Goal: Task Accomplishment & Management: Manage account settings

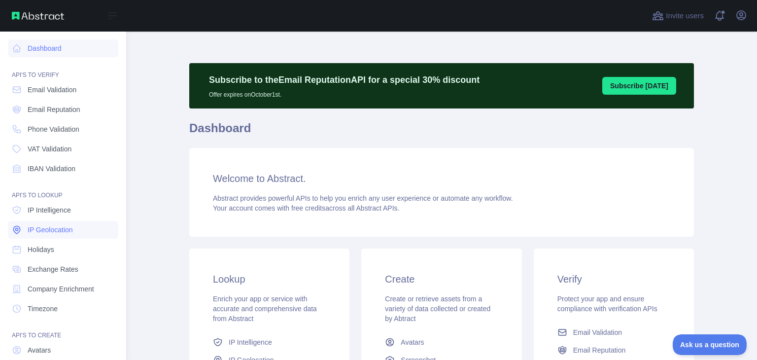
click at [38, 231] on span "IP Geolocation" at bounding box center [50, 230] width 45 height 10
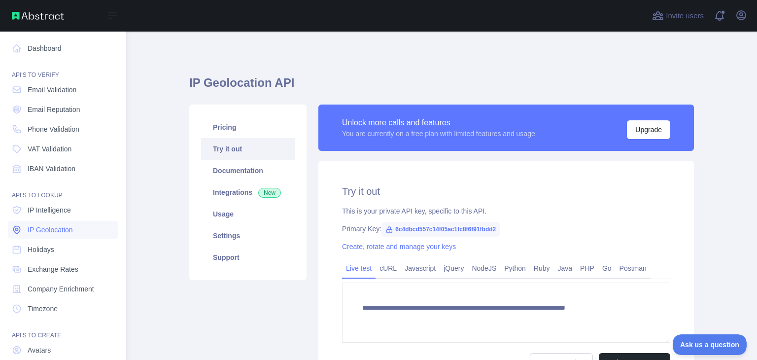
type textarea "**********"
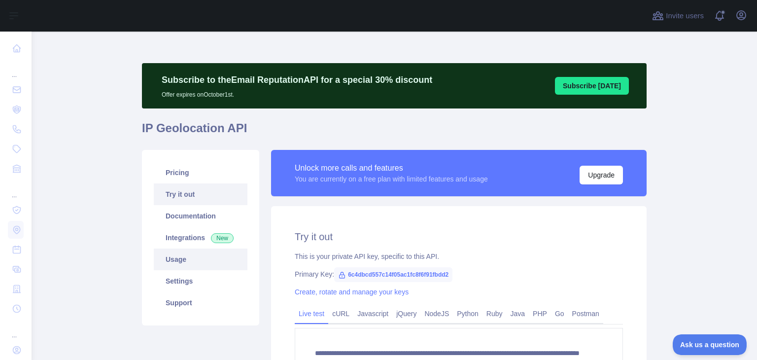
click at [189, 262] on link "Usage" at bounding box center [201, 259] width 94 height 22
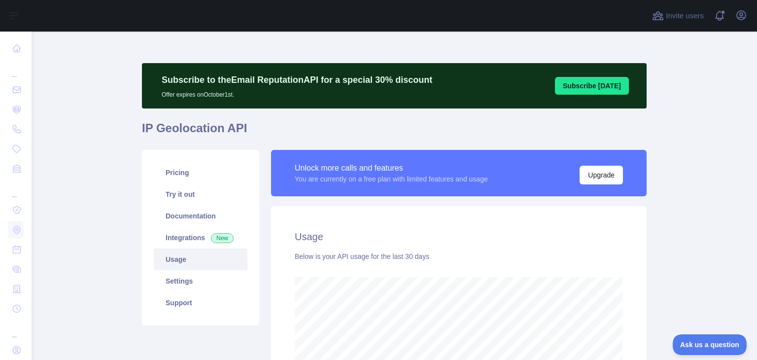
scroll to position [328, 718]
click at [199, 243] on link "Integrations New" at bounding box center [201, 238] width 94 height 22
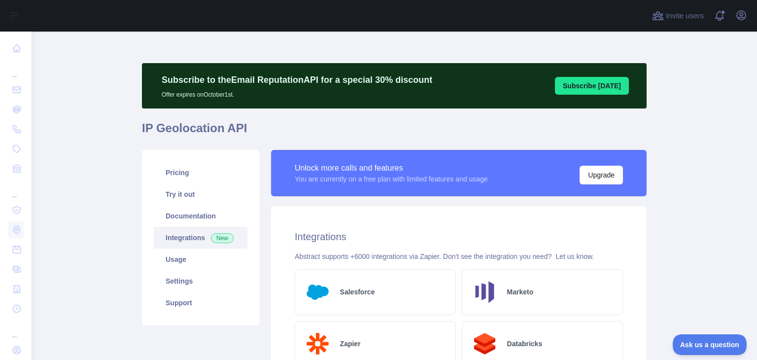
scroll to position [5, 0]
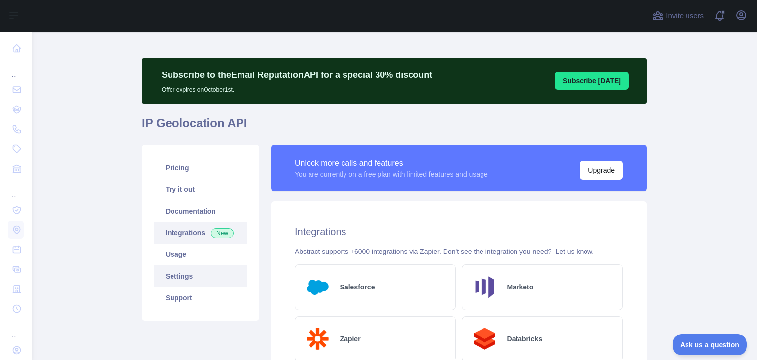
click at [211, 271] on link "Settings" at bounding box center [201, 276] width 94 height 22
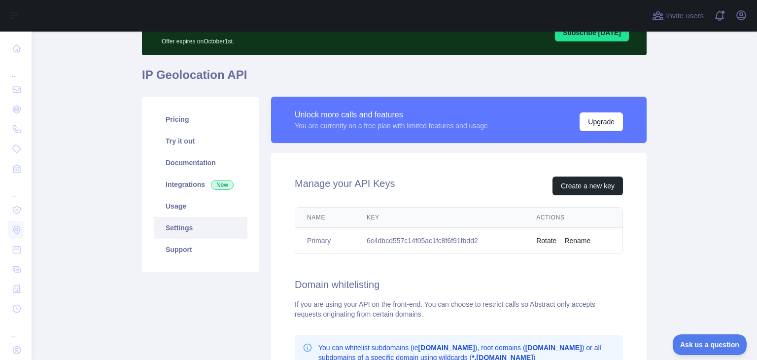
scroll to position [53, 0]
click at [458, 241] on td "6c4dbcd557c14f05ac1fc8f6f91fbdd2" at bounding box center [440, 241] width 170 height 26
copy td "6c4dbcd557c14f05ac1fc8f6f91fbdd2"
